Goal: Check status: Check status

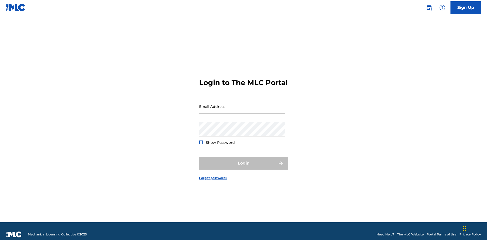
scroll to position [7, 0]
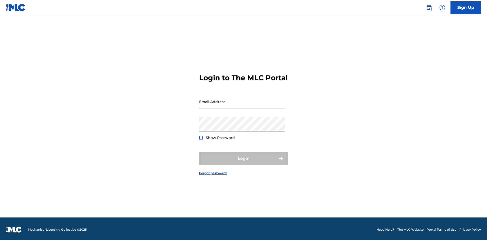
click at [242, 104] on input "Email Address" at bounding box center [242, 102] width 86 height 14
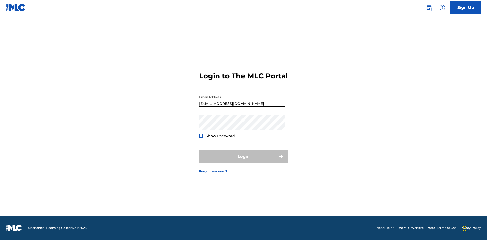
type input "[EMAIL_ADDRESS][DOMAIN_NAME]"
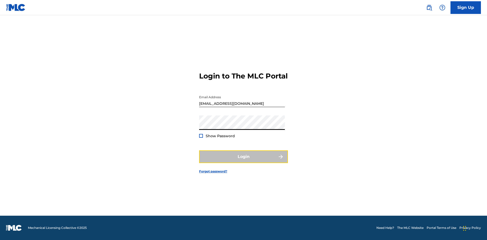
click at [244, 161] on button "Login" at bounding box center [243, 157] width 89 height 13
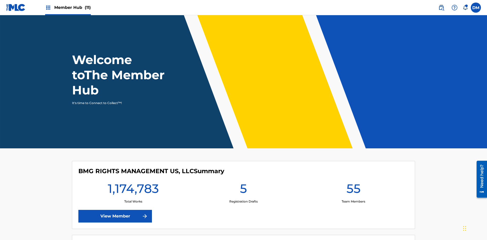
click at [72, 7] on span "Member Hub (11)" at bounding box center [72, 8] width 37 height 6
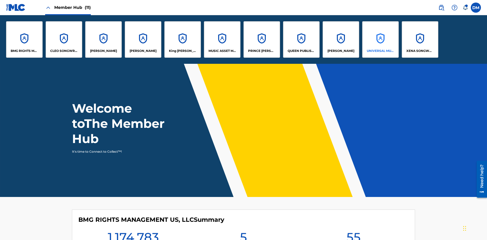
click at [380, 51] on p "UNIVERSAL MUSIC PUB GROUP" at bounding box center [381, 51] width 28 height 5
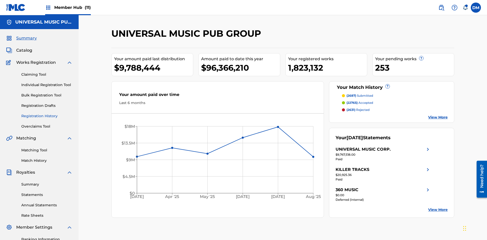
click at [47, 114] on link "Registration History" at bounding box center [46, 116] width 51 height 5
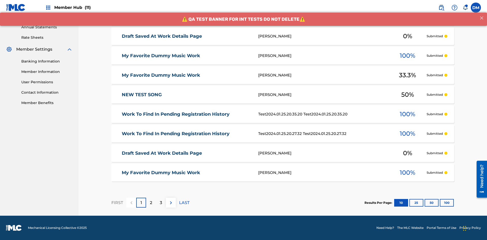
scroll to position [117, 0]
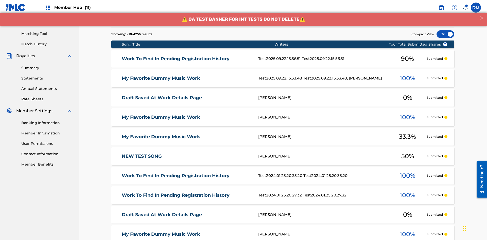
click at [445, 34] on div at bounding box center [446, 34] width 18 height 8
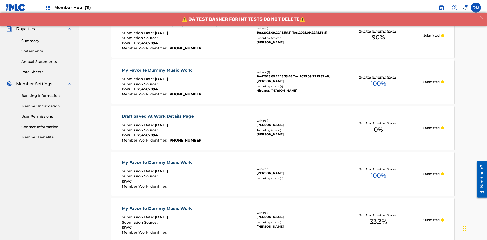
scroll to position [146, 0]
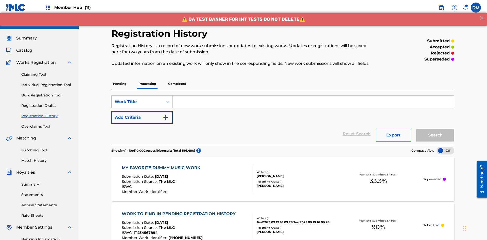
scroll to position [117, 0]
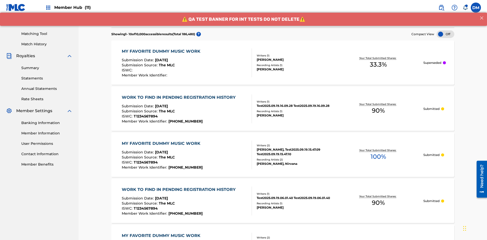
click at [445, 34] on div at bounding box center [446, 34] width 18 height 8
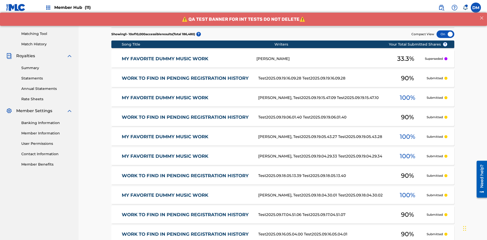
click at [445, 34] on div at bounding box center [446, 34] width 18 height 8
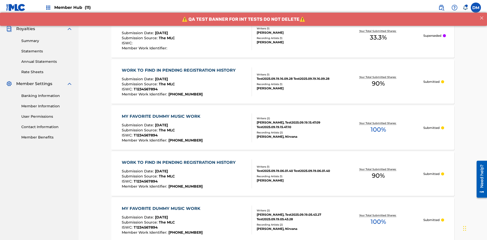
scroll to position [146, 0]
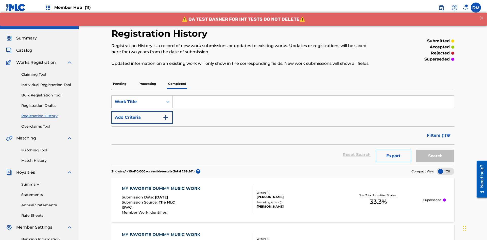
scroll to position [137, 0]
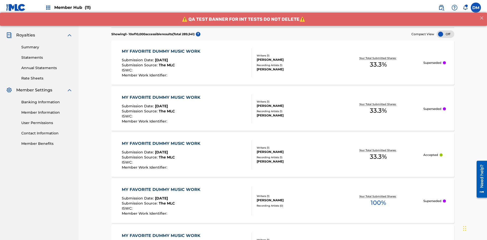
click at [445, 34] on div at bounding box center [446, 34] width 18 height 8
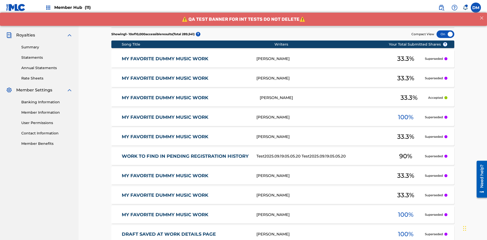
click at [445, 34] on div at bounding box center [446, 34] width 18 height 8
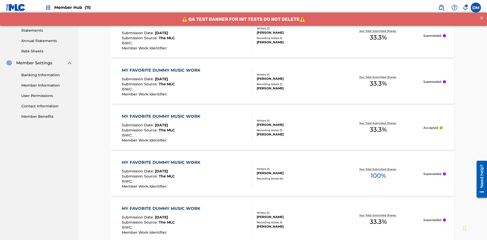
scroll to position [168, 0]
